Goal: Task Accomplishment & Management: Manage account settings

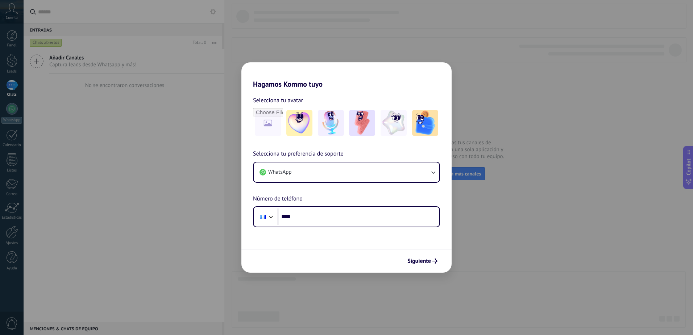
click at [96, 128] on div "Hagamos Kommo tuyo Selecciona tu avatar Selecciona tu preferencia de soporte Wh…" at bounding box center [346, 167] width 693 height 335
click at [429, 260] on span "Siguiente" at bounding box center [419, 260] width 24 height 5
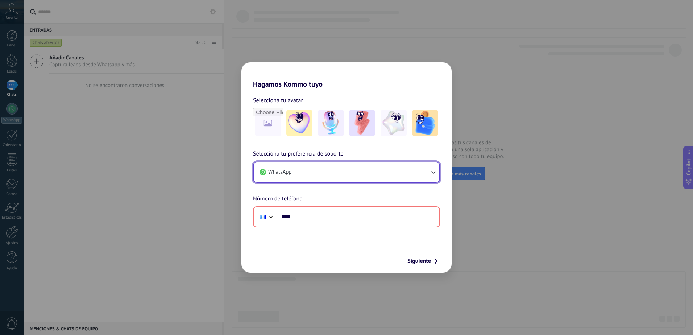
click at [342, 171] on button "WhatsApp" at bounding box center [346, 172] width 185 height 20
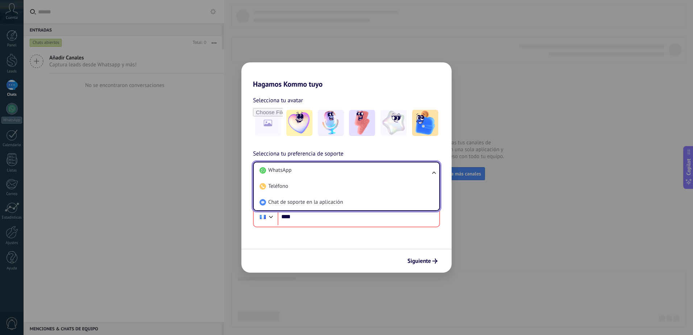
click at [303, 244] on form "Selecciona tu avatar Selecciona tu preferencia de soporte WhatsApp WhatsApp Tel…" at bounding box center [346, 180] width 210 height 184
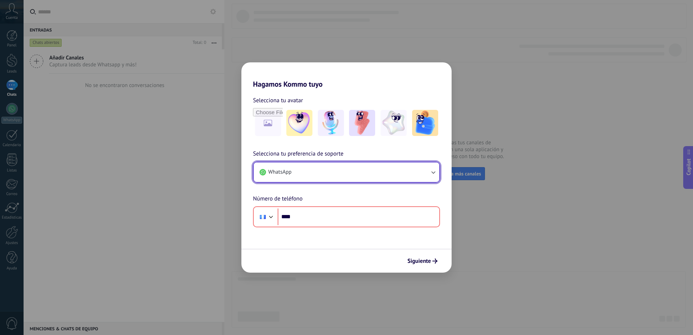
click at [317, 170] on button "WhatsApp" at bounding box center [346, 172] width 185 height 20
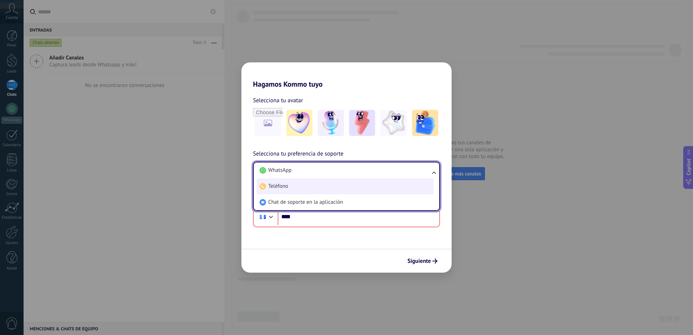
click at [310, 188] on li "Teléfono" at bounding box center [345, 186] width 177 height 16
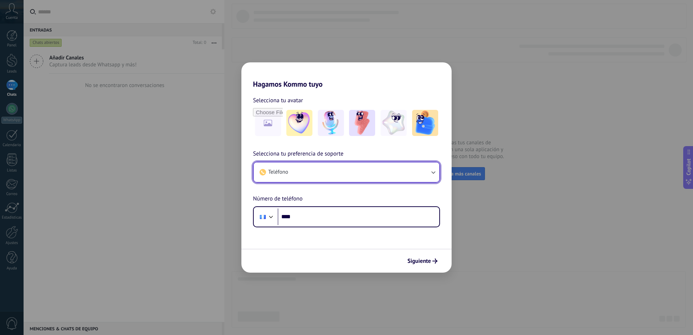
click at [338, 167] on button "Teléfono" at bounding box center [346, 172] width 185 height 20
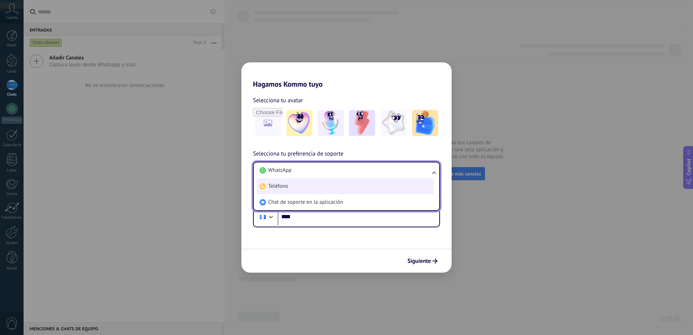
click at [316, 189] on li "Teléfono" at bounding box center [345, 186] width 177 height 16
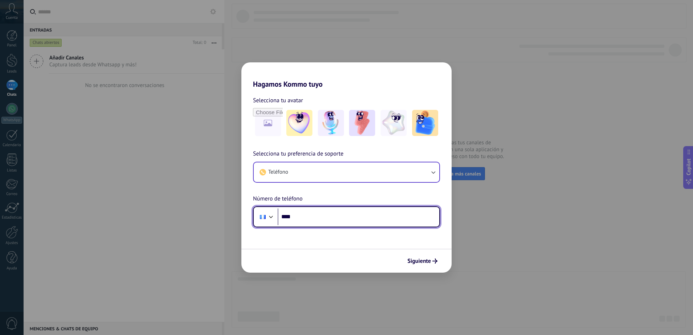
click at [330, 220] on input "****" at bounding box center [359, 216] width 162 height 17
type input "**********"
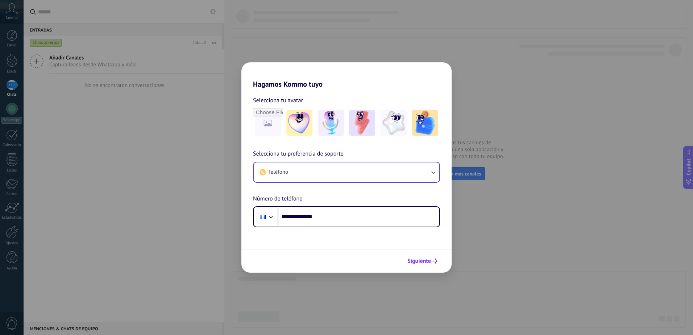
click at [428, 262] on span "Siguiente" at bounding box center [419, 260] width 24 height 5
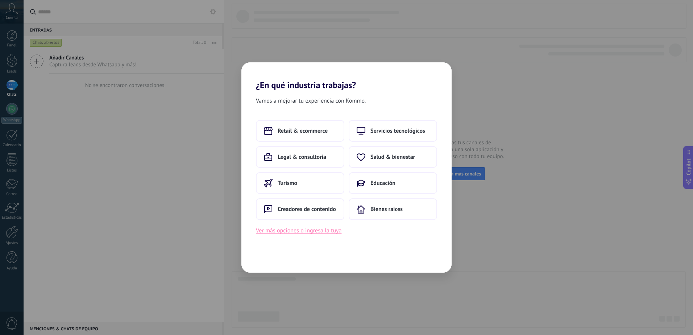
click at [303, 230] on button "Ver más opciones o ingresa la tuya" at bounding box center [299, 230] width 86 height 9
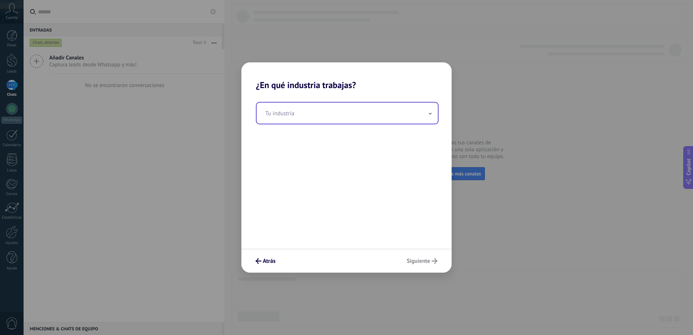
click at [328, 116] on input "text" at bounding box center [347, 113] width 181 height 21
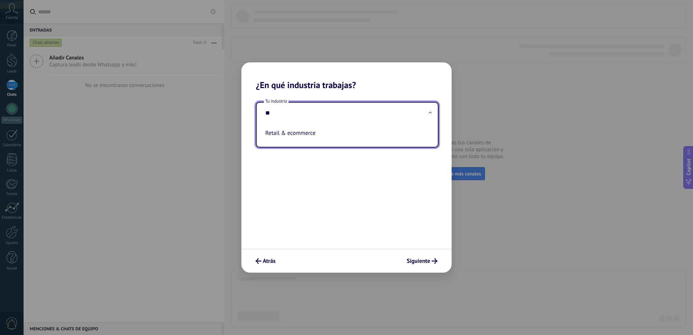
type input "*"
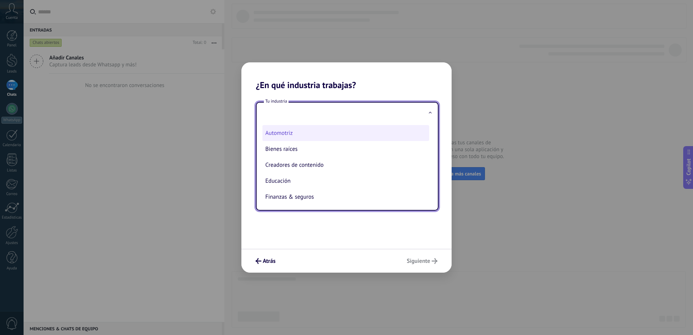
click at [287, 136] on li "Automotriz" at bounding box center [345, 133] width 167 height 16
type input "**********"
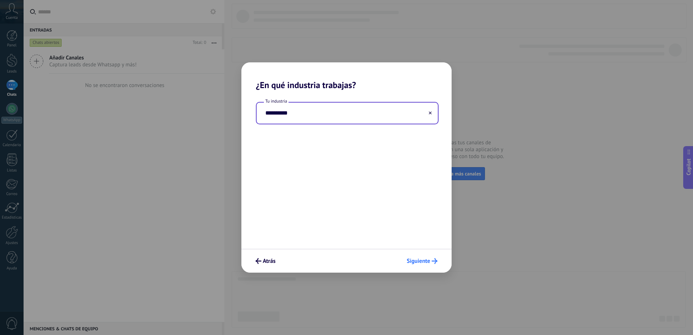
click at [421, 260] on span "Siguiente" at bounding box center [418, 260] width 24 height 5
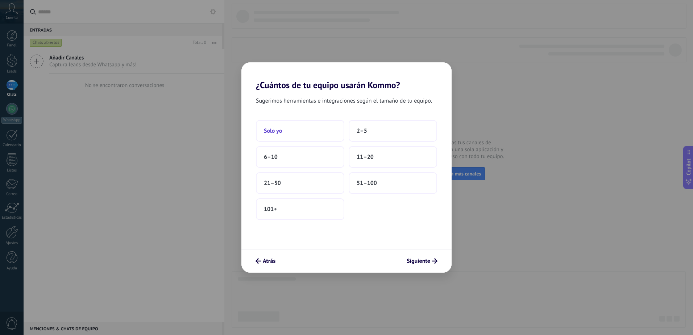
click at [303, 123] on button "Solo yo" at bounding box center [300, 131] width 88 height 22
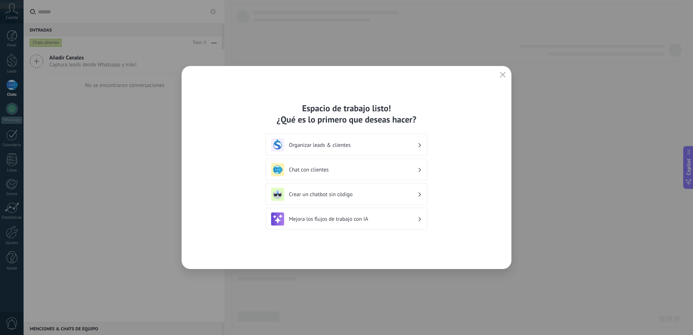
click at [417, 142] on h3 "Organizar leads & clientes" at bounding box center [353, 145] width 129 height 7
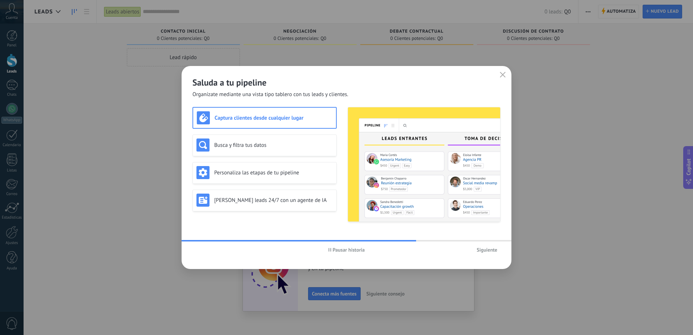
click at [281, 120] on h3 "Captura clientes desde cualquier lugar" at bounding box center [273, 117] width 118 height 7
click at [276, 113] on div "Captura clientes desde cualquier lugar" at bounding box center [264, 117] width 135 height 13
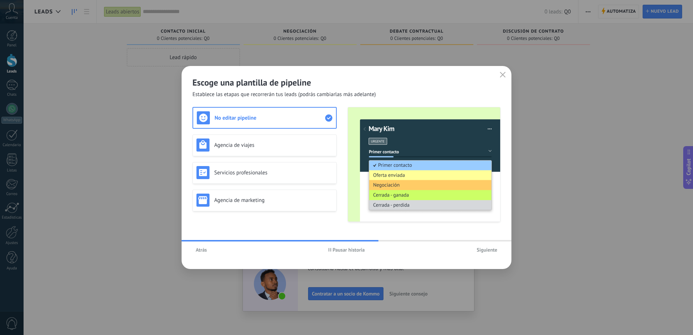
click at [485, 252] on span "Siguiente" at bounding box center [486, 249] width 21 height 5
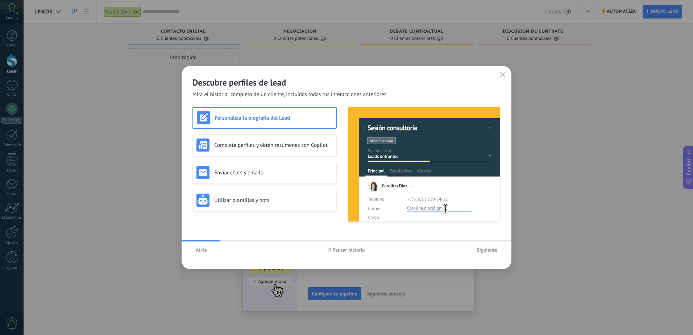
click at [485, 252] on span "Siguiente" at bounding box center [486, 249] width 21 height 5
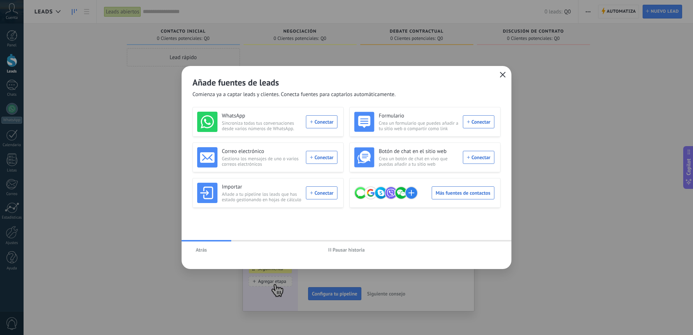
click at [501, 74] on icon "button" at bounding box center [503, 75] width 6 height 6
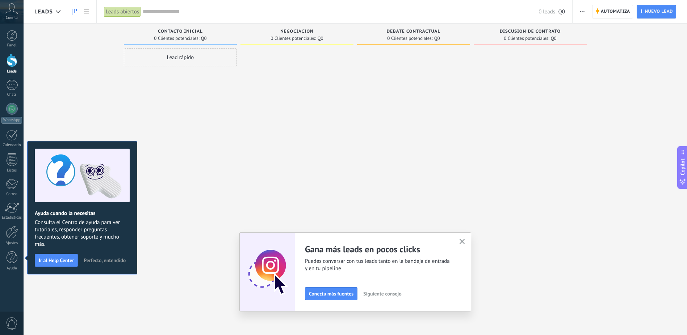
click at [110, 262] on span "Perfecto, entendido" at bounding box center [105, 260] width 42 height 5
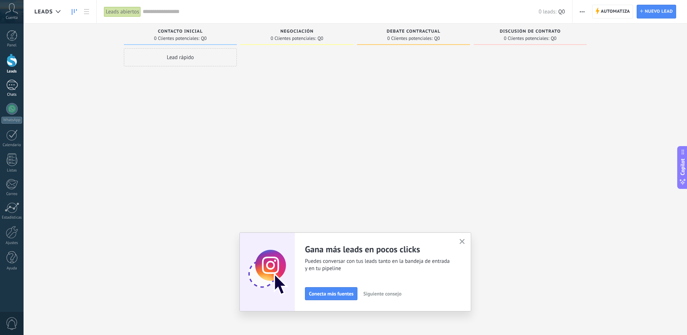
click at [16, 87] on div at bounding box center [12, 85] width 12 height 11
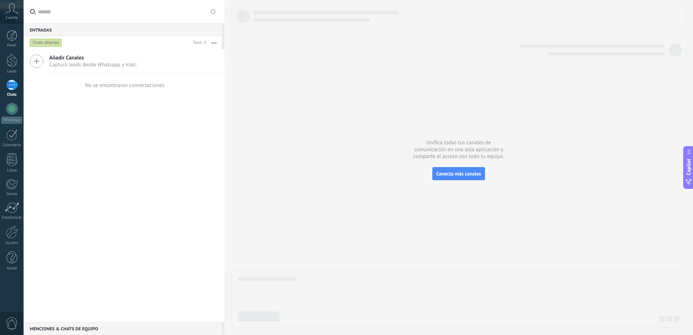
click at [35, 63] on icon at bounding box center [37, 61] width 14 height 14
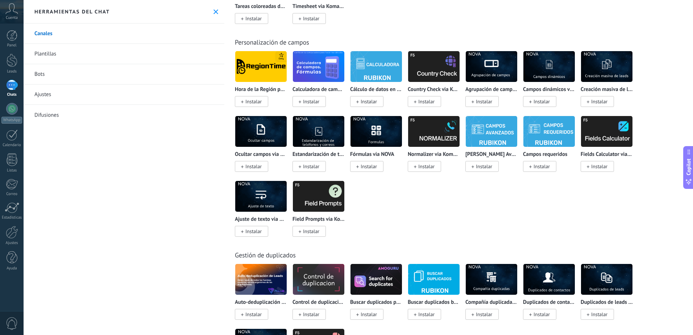
scroll to position [2676, 0]
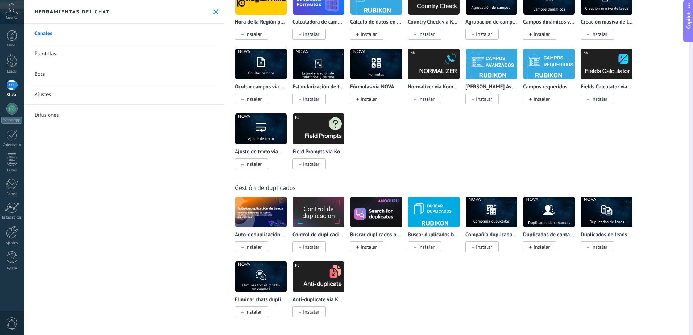
drag, startPoint x: 693, startPoint y: 154, endPoint x: 694, endPoint y: -38, distance: 191.7
click at [692, 0] on html ".abccls-1,.abccls-2{fill-rule:evenodd}.abccls-2{fill:#fff} .abfcls-1{fill:none}…" at bounding box center [346, 167] width 693 height 335
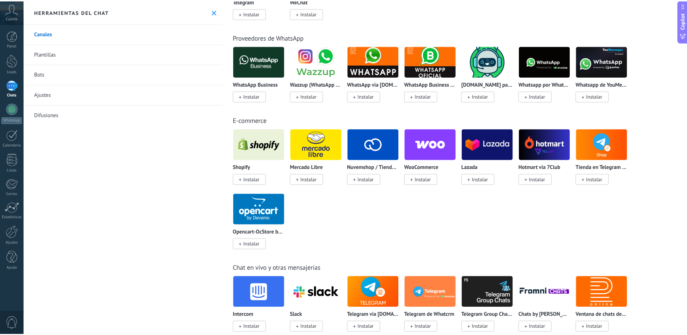
scroll to position [0, 0]
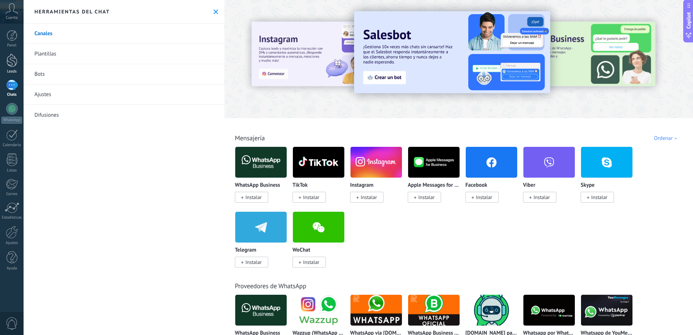
click at [16, 63] on div at bounding box center [12, 60] width 11 height 13
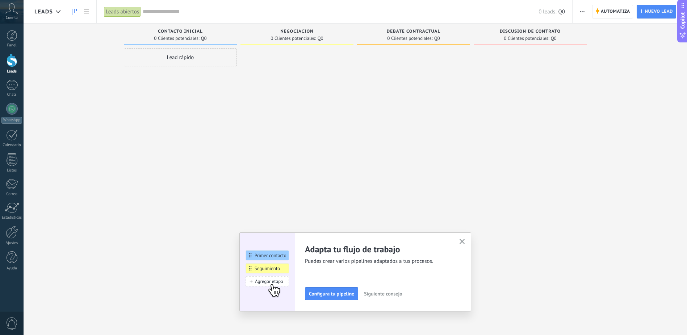
click at [196, 54] on div "Lead rápido" at bounding box center [180, 57] width 113 height 18
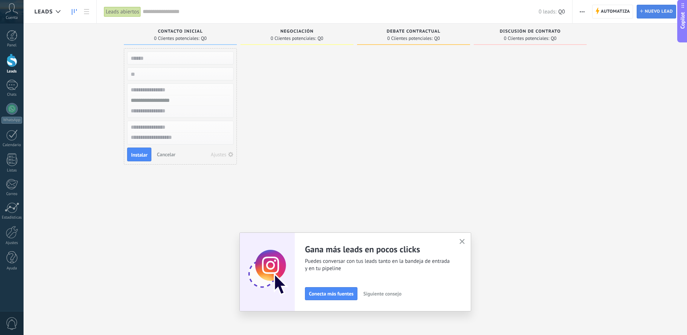
click at [664, 8] on span "Nuevo lead" at bounding box center [659, 11] width 28 height 13
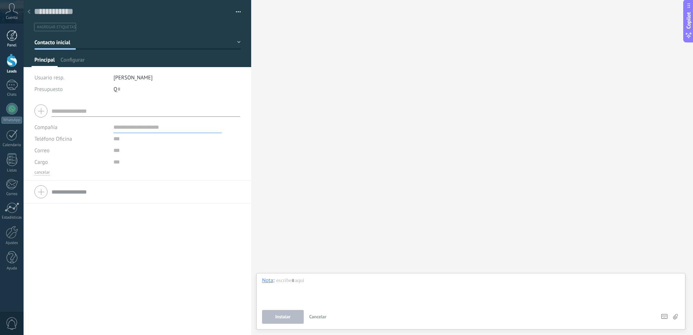
click at [13, 35] on div at bounding box center [12, 35] width 11 height 11
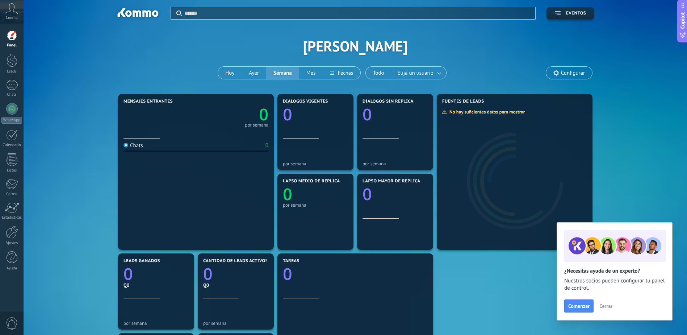
click at [571, 76] on span "Configurar" at bounding box center [569, 73] width 46 height 12
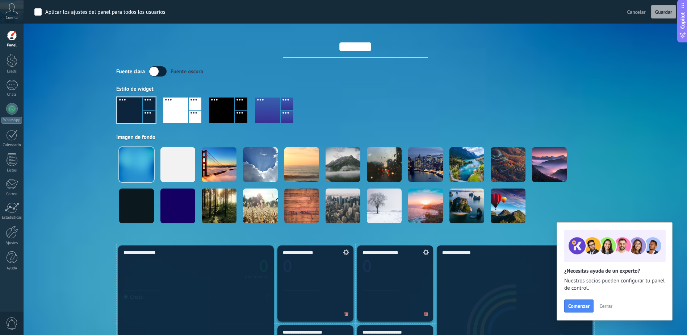
click at [9, 9] on icon at bounding box center [11, 8] width 13 height 11
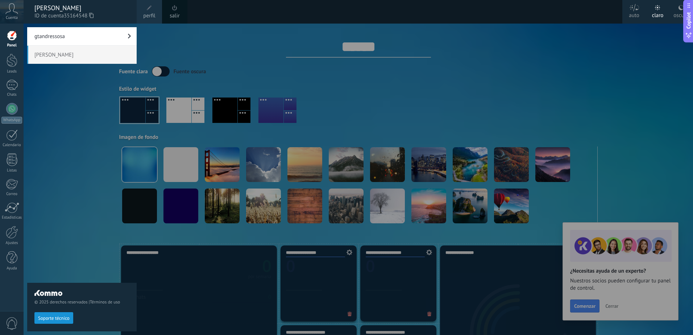
click at [329, 42] on div at bounding box center [370, 167] width 693 height 335
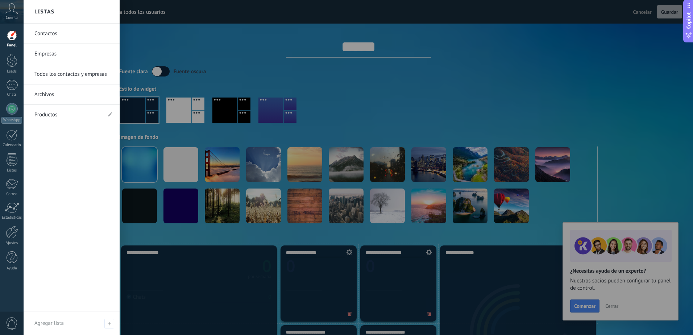
click at [78, 112] on link "Productos" at bounding box center [67, 115] width 67 height 20
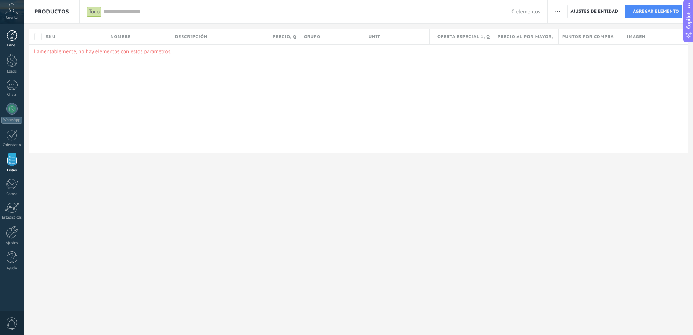
click at [16, 41] on link "Panel" at bounding box center [12, 39] width 24 height 18
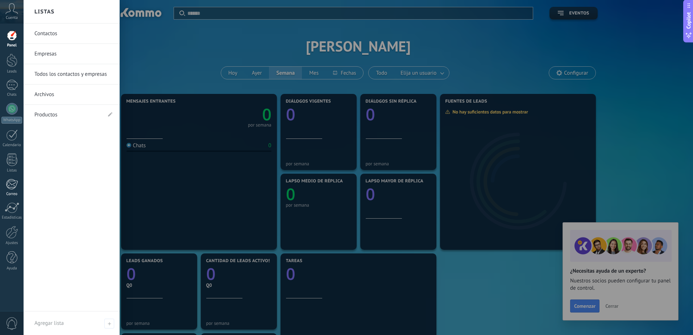
click at [13, 185] on div at bounding box center [12, 184] width 12 height 11
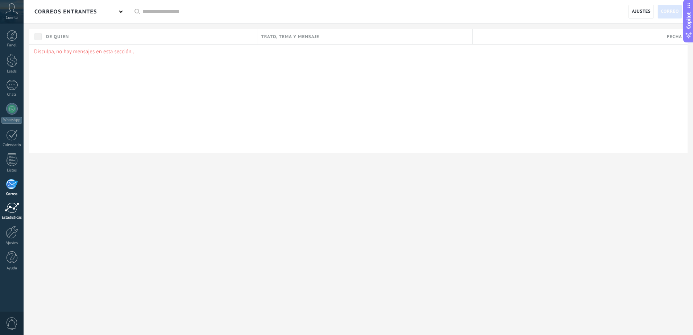
click at [14, 211] on div at bounding box center [12, 207] width 14 height 11
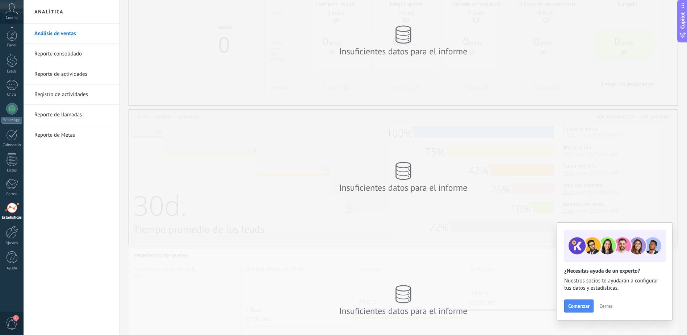
scroll to position [88, 0]
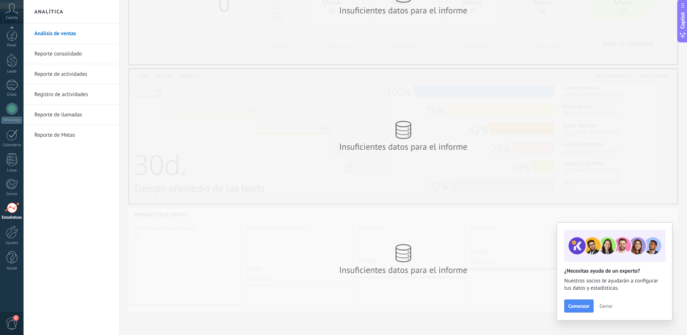
click at [10, 323] on span "1" at bounding box center [12, 323] width 12 height 13
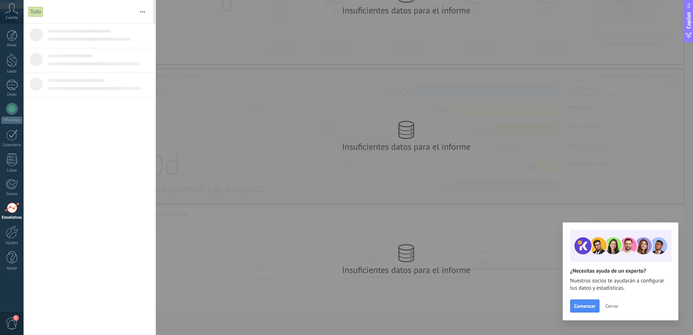
click at [143, 8] on button "button" at bounding box center [143, 11] width 16 height 23
click at [12, 326] on span "1" at bounding box center [12, 323] width 12 height 13
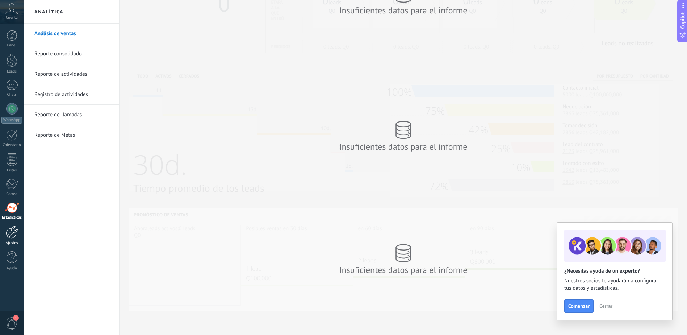
click at [13, 234] on div at bounding box center [12, 232] width 12 height 13
